Goal: Check status: Check status

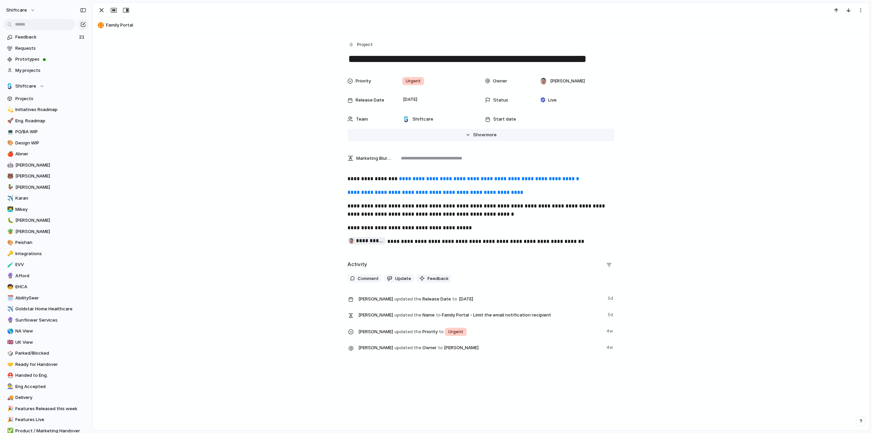
click at [481, 132] on span "Show" at bounding box center [479, 134] width 12 height 7
